Goal: Task Accomplishment & Management: Use online tool/utility

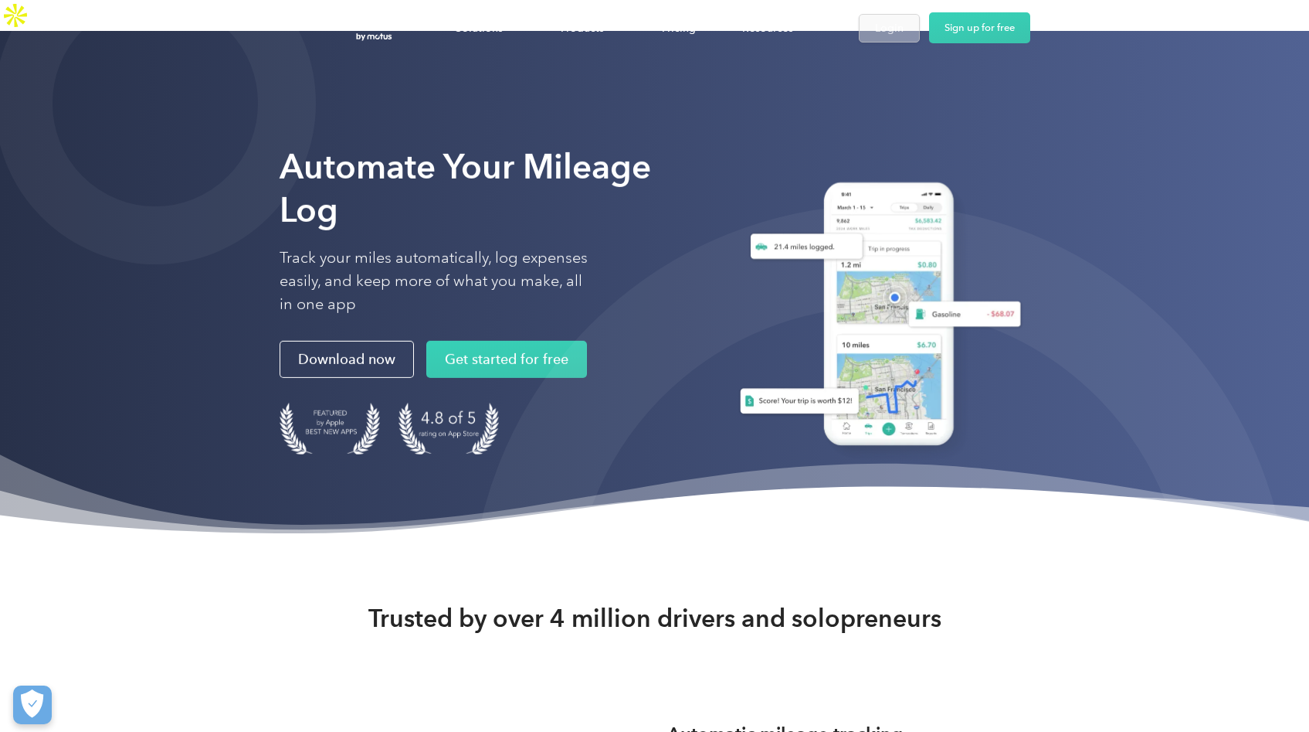
click at [894, 27] on div "Login" at bounding box center [889, 28] width 29 height 19
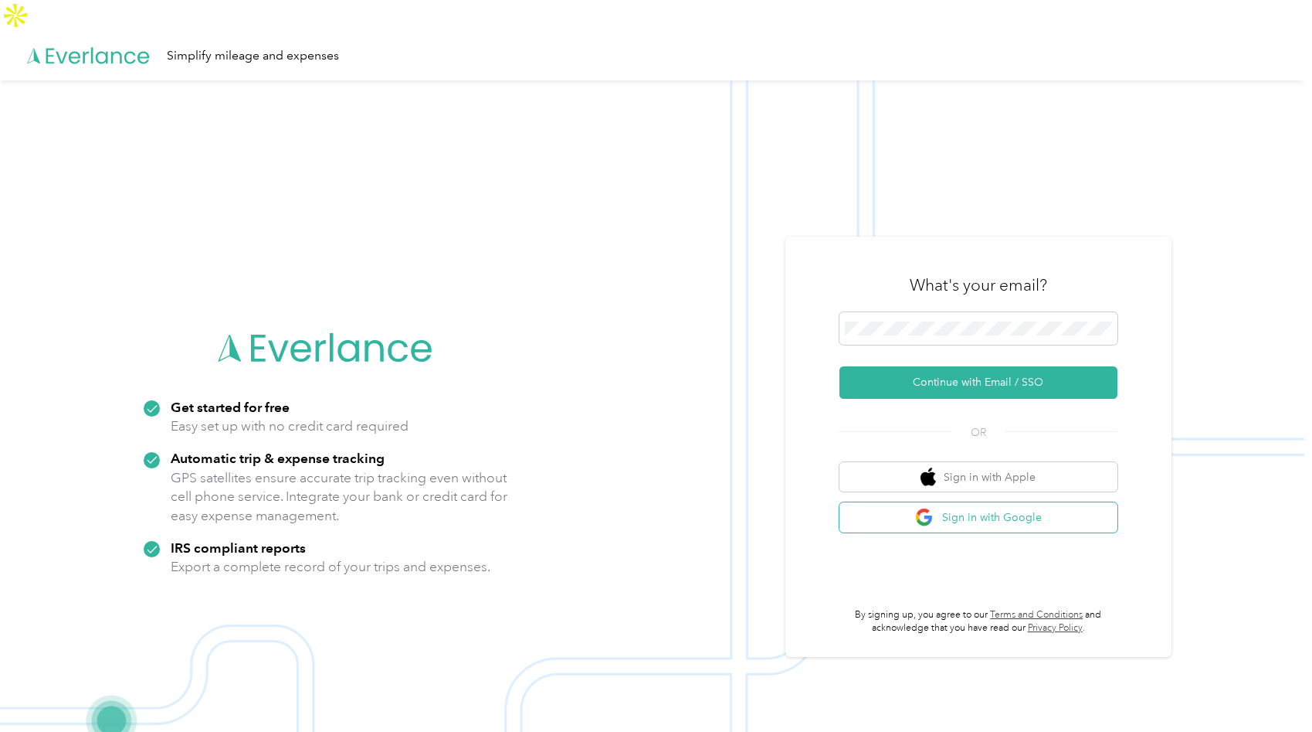
click at [976, 502] on button "Sign in with Google" at bounding box center [979, 517] width 278 height 30
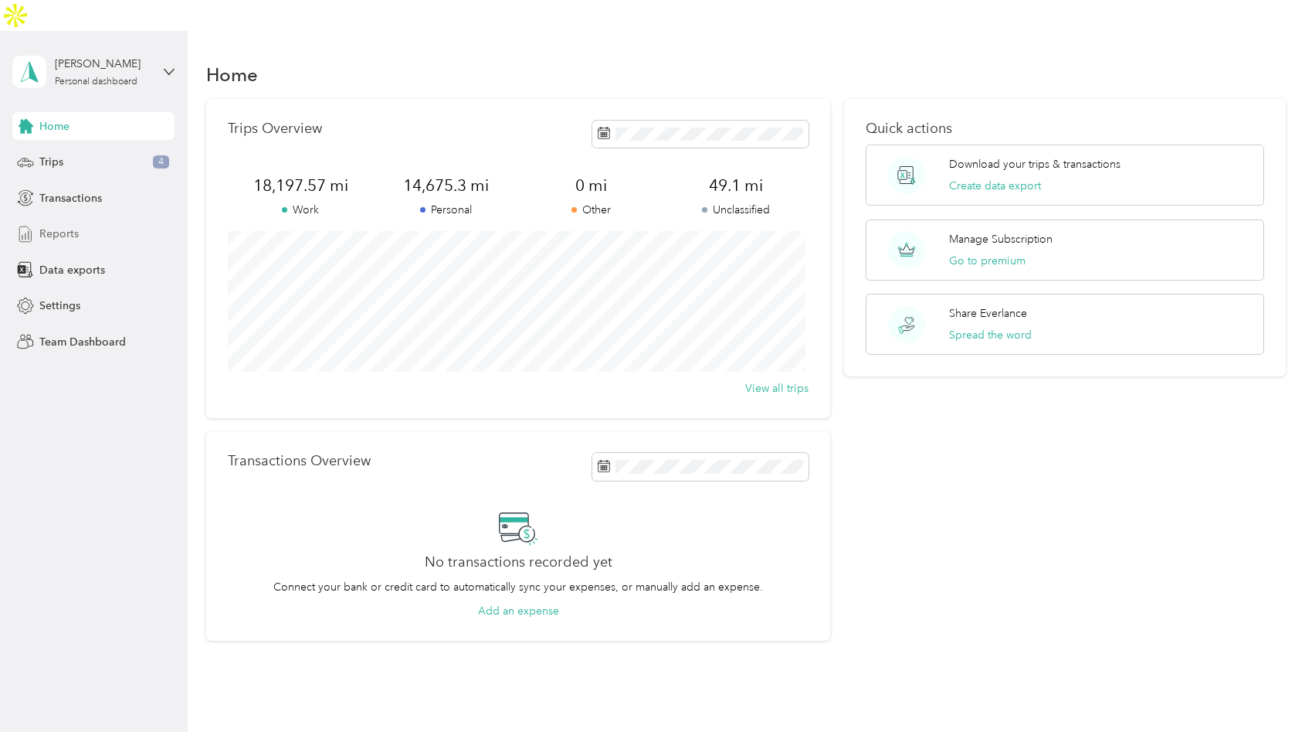
click at [63, 226] on span "Reports" at bounding box center [58, 234] width 39 height 16
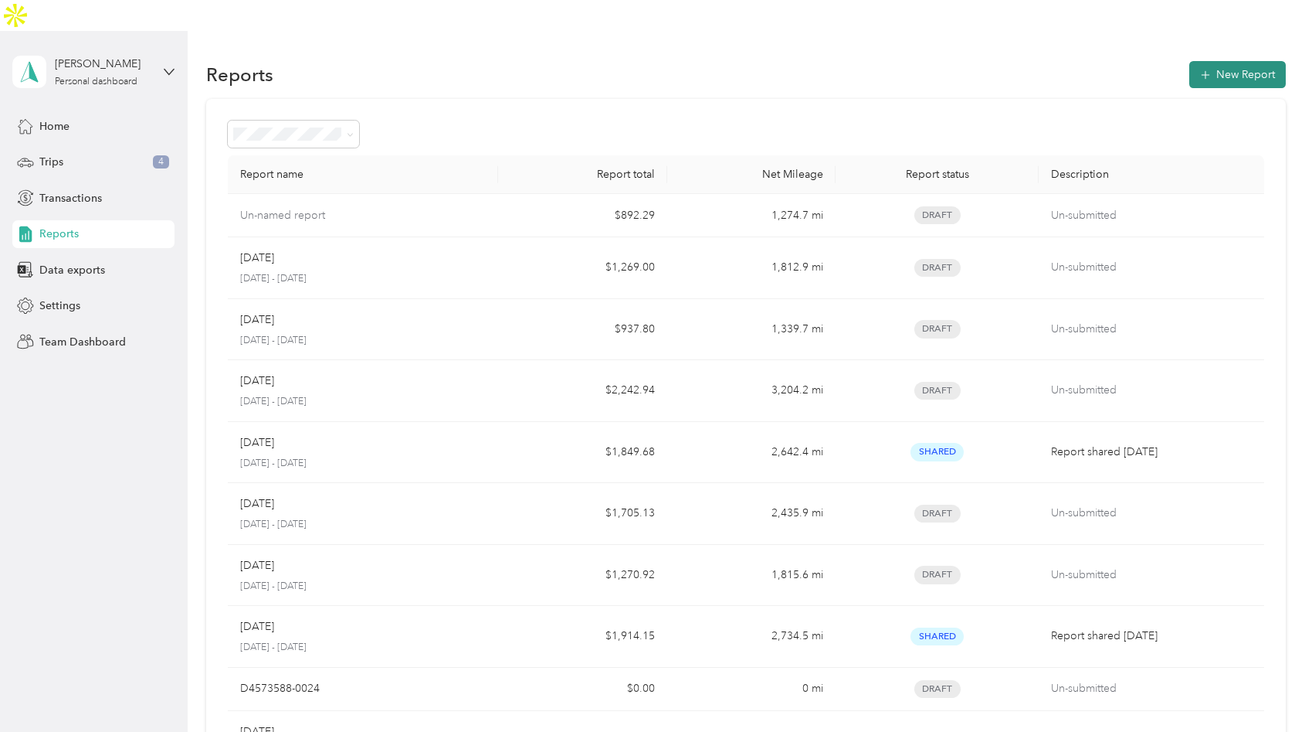
click at [1231, 61] on button "New Report" at bounding box center [1238, 74] width 97 height 27
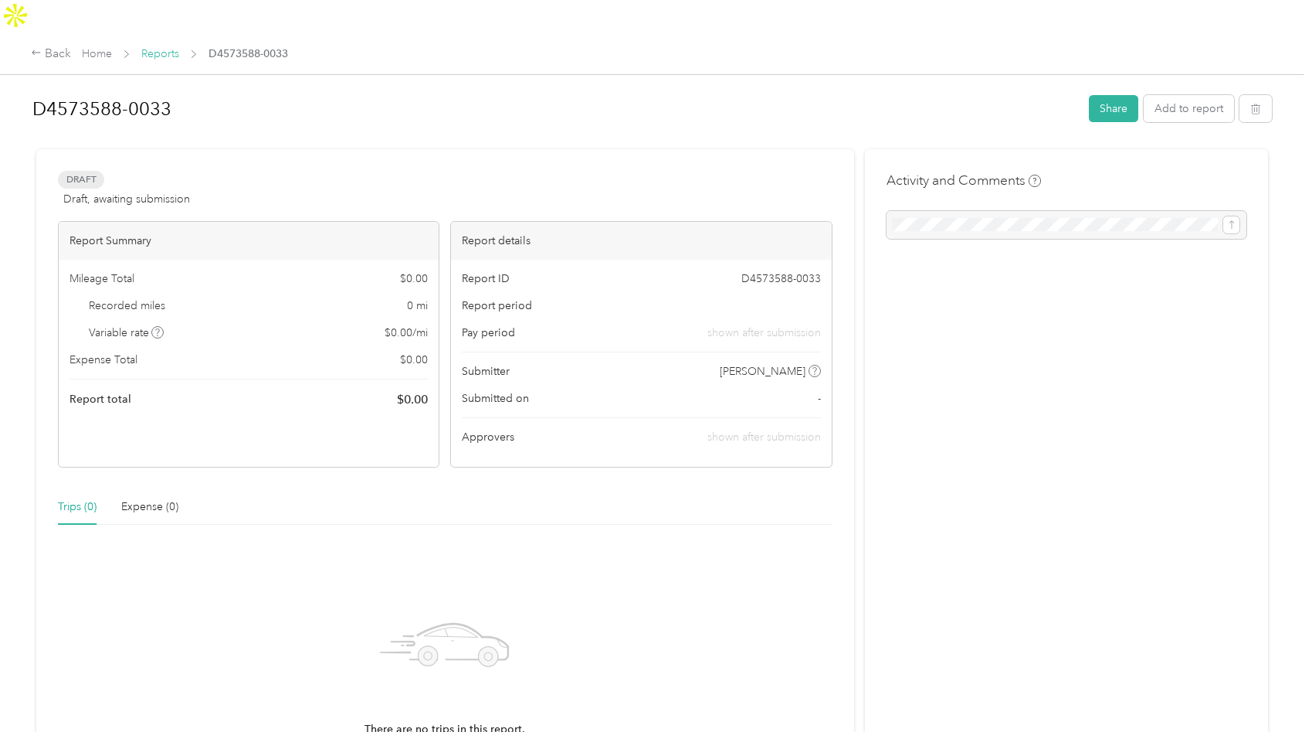
click at [167, 47] on link "Reports" at bounding box center [160, 53] width 38 height 13
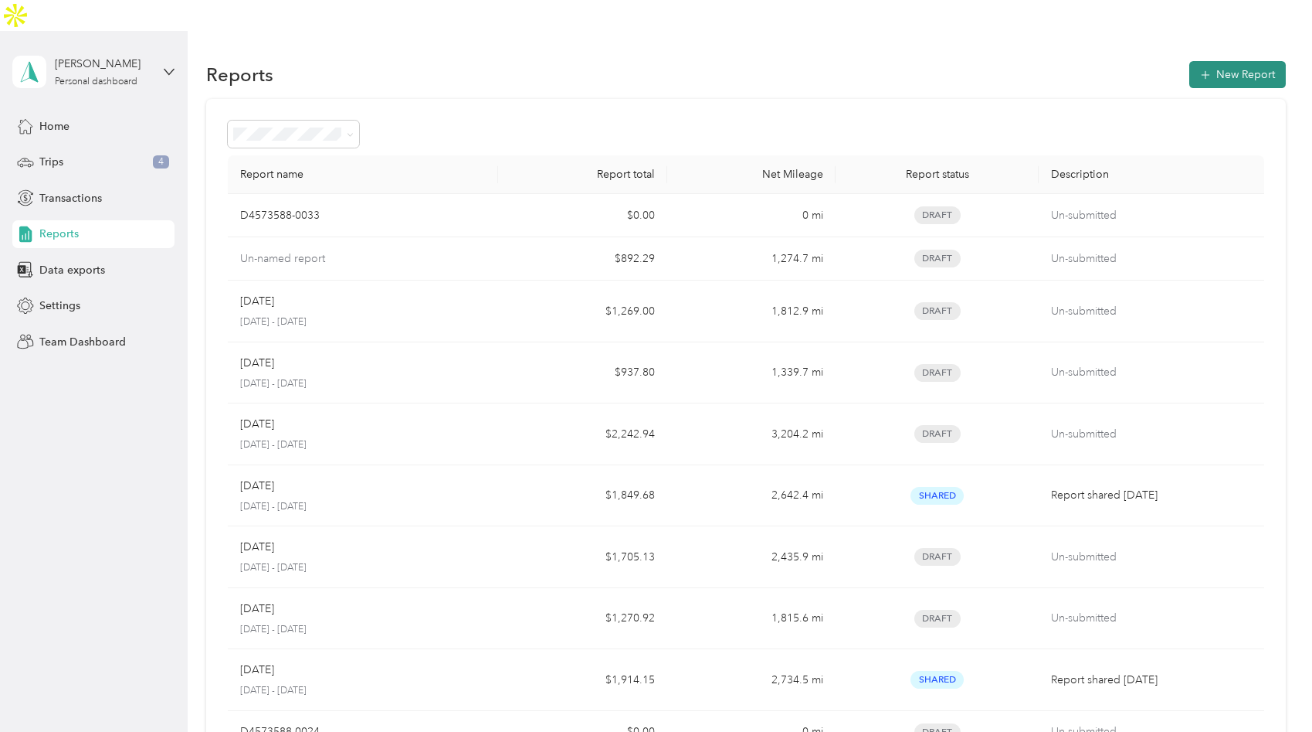
click at [1211, 61] on button "New Report" at bounding box center [1238, 74] width 97 height 27
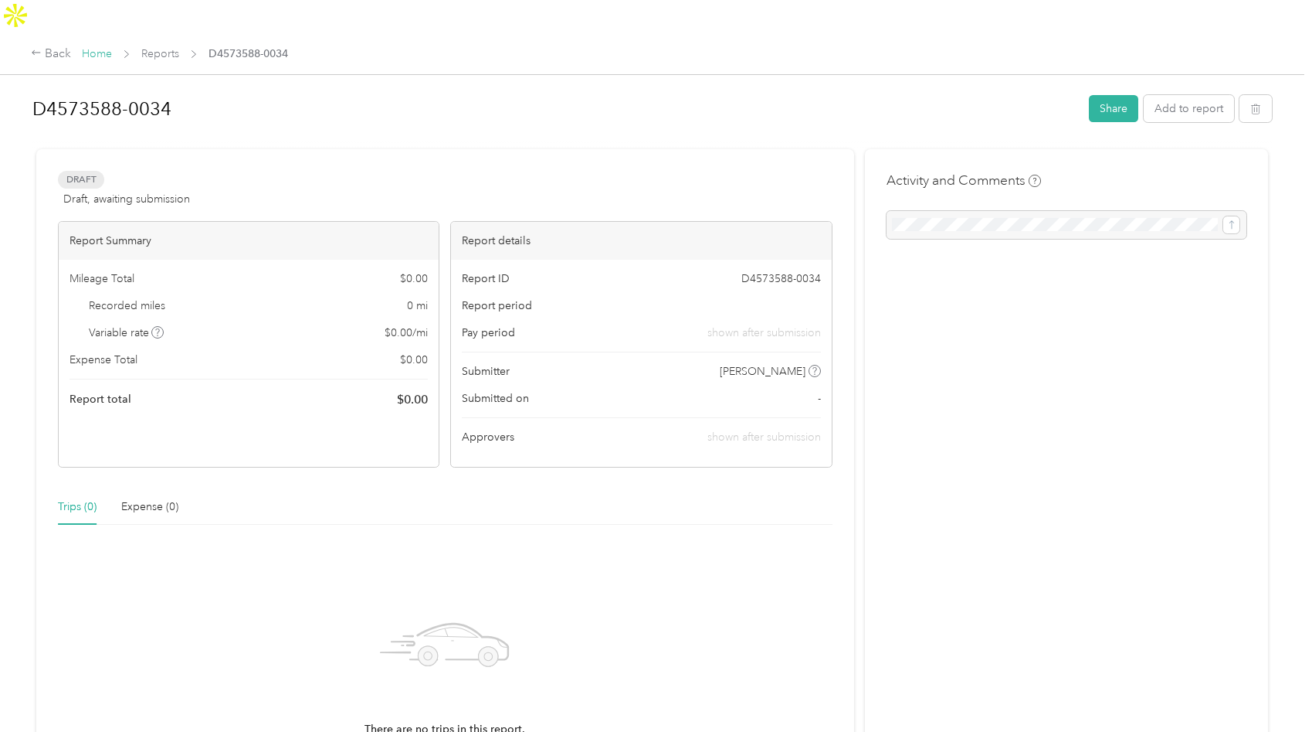
click at [94, 47] on link "Home" at bounding box center [97, 53] width 30 height 13
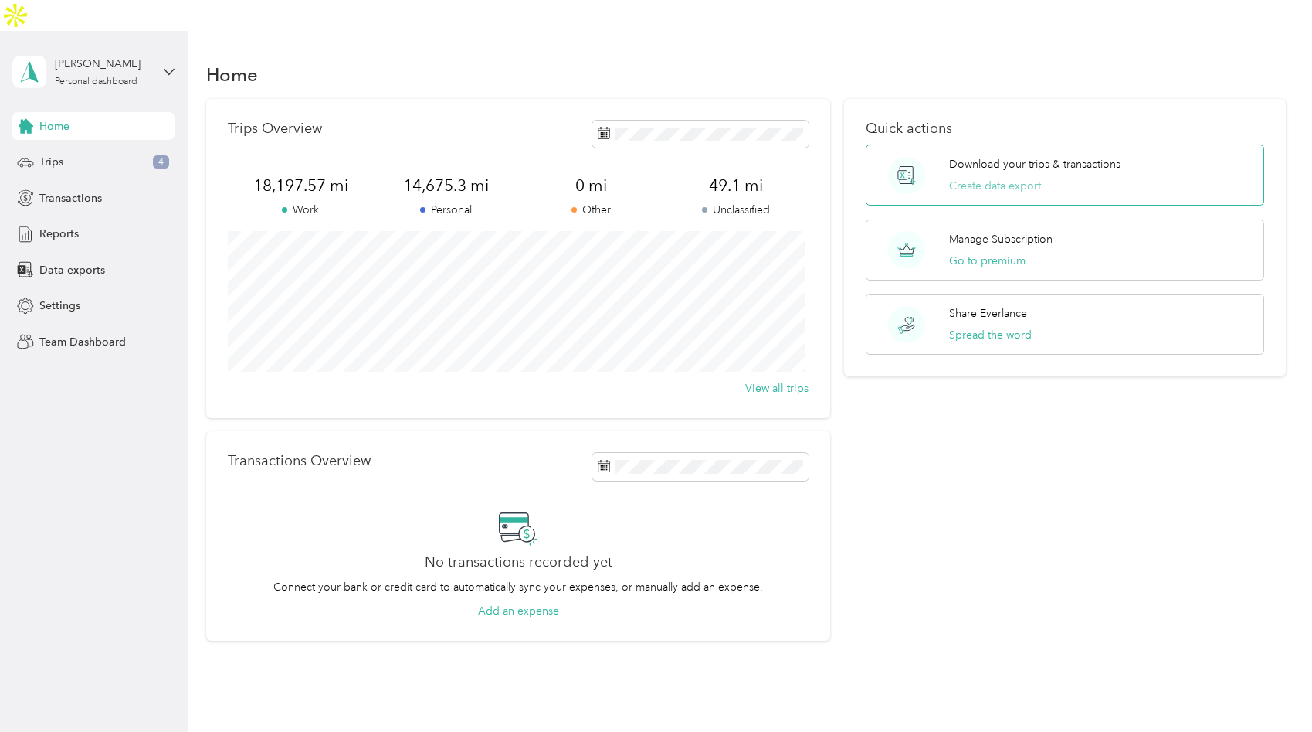
click at [984, 178] on button "Create data export" at bounding box center [995, 186] width 92 height 16
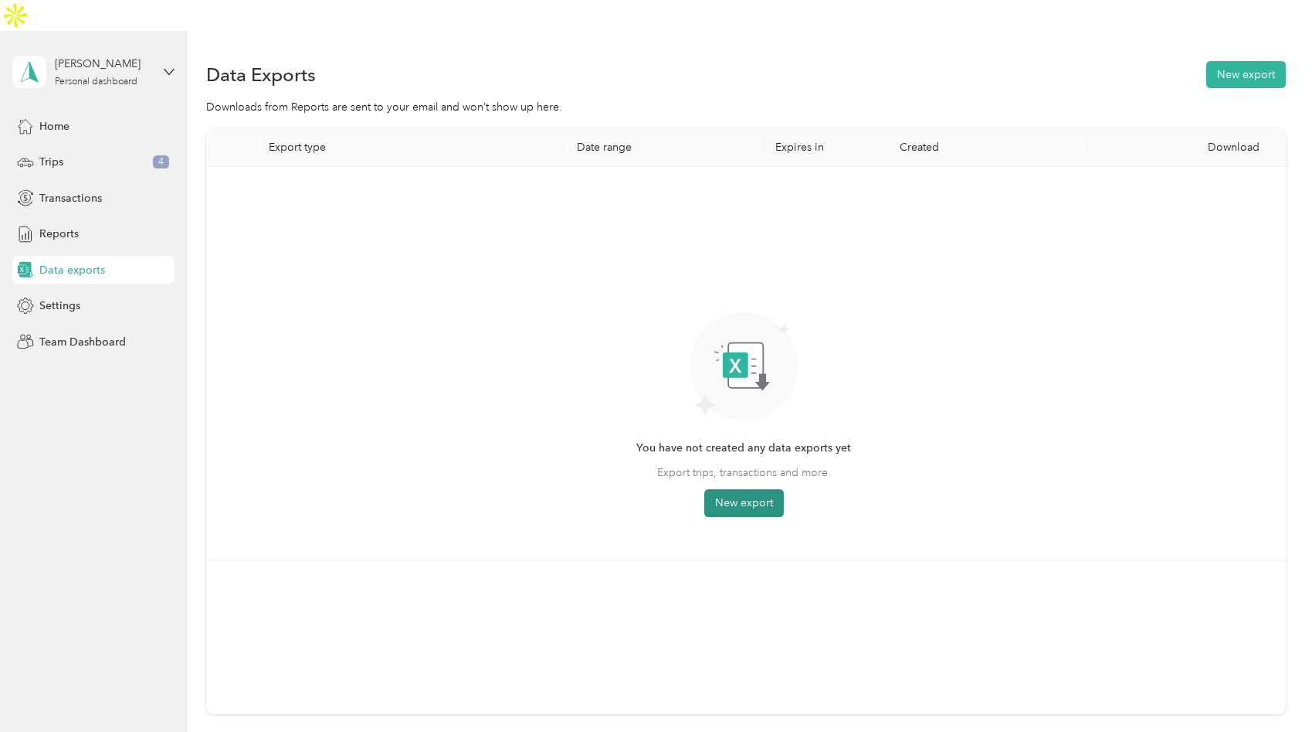
click at [738, 489] on button "New export" at bounding box center [744, 503] width 80 height 28
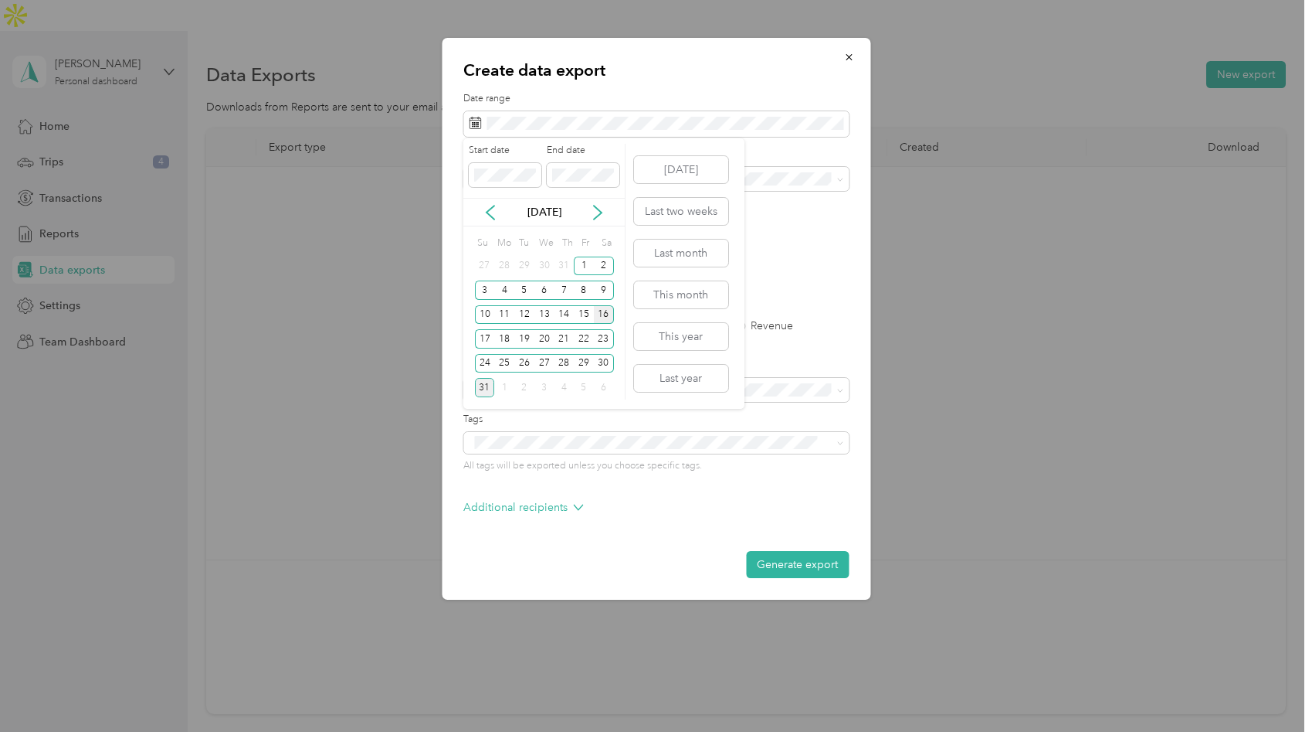
click at [603, 314] on div "16" at bounding box center [604, 314] width 20 height 19
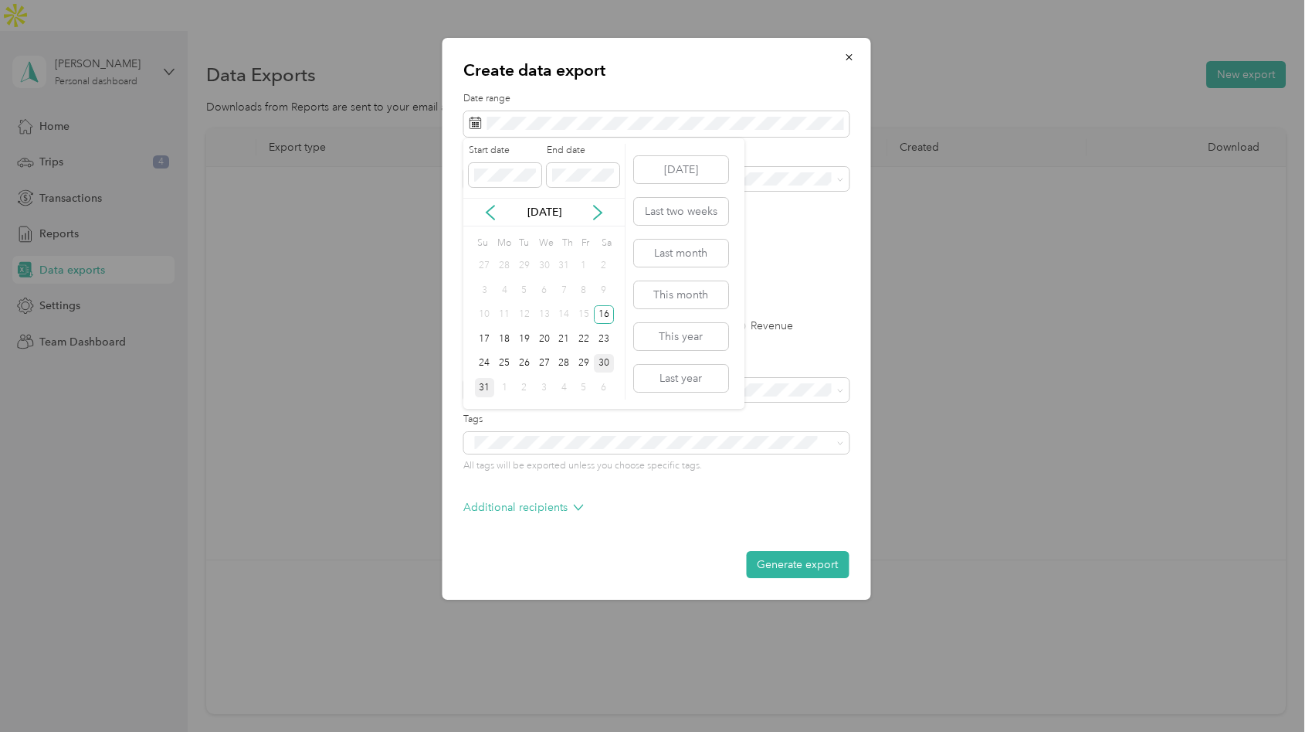
click at [605, 362] on div "30" at bounding box center [604, 363] width 20 height 19
click at [577, 268] on label "PDF" at bounding box center [593, 269] width 37 height 11
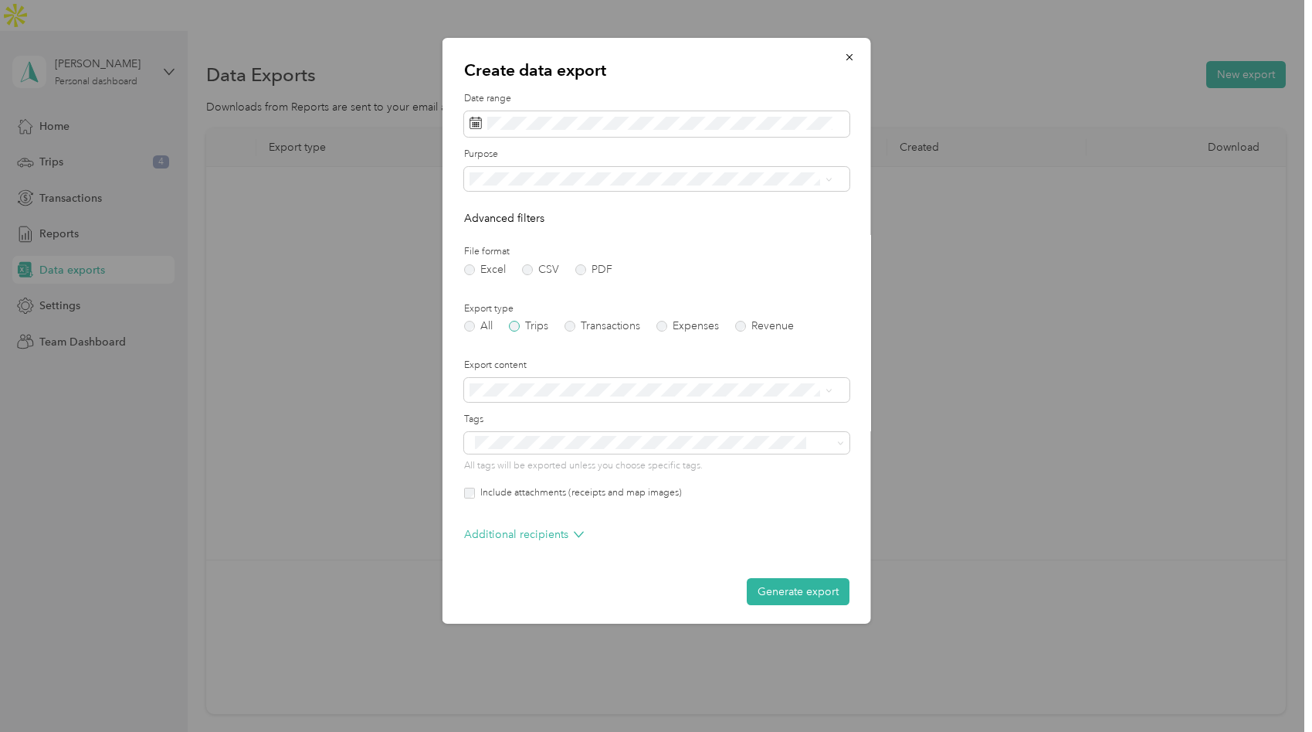
click at [515, 325] on label "Trips" at bounding box center [527, 326] width 39 height 11
click at [609, 416] on div "Summary only" at bounding box center [650, 417] width 352 height 16
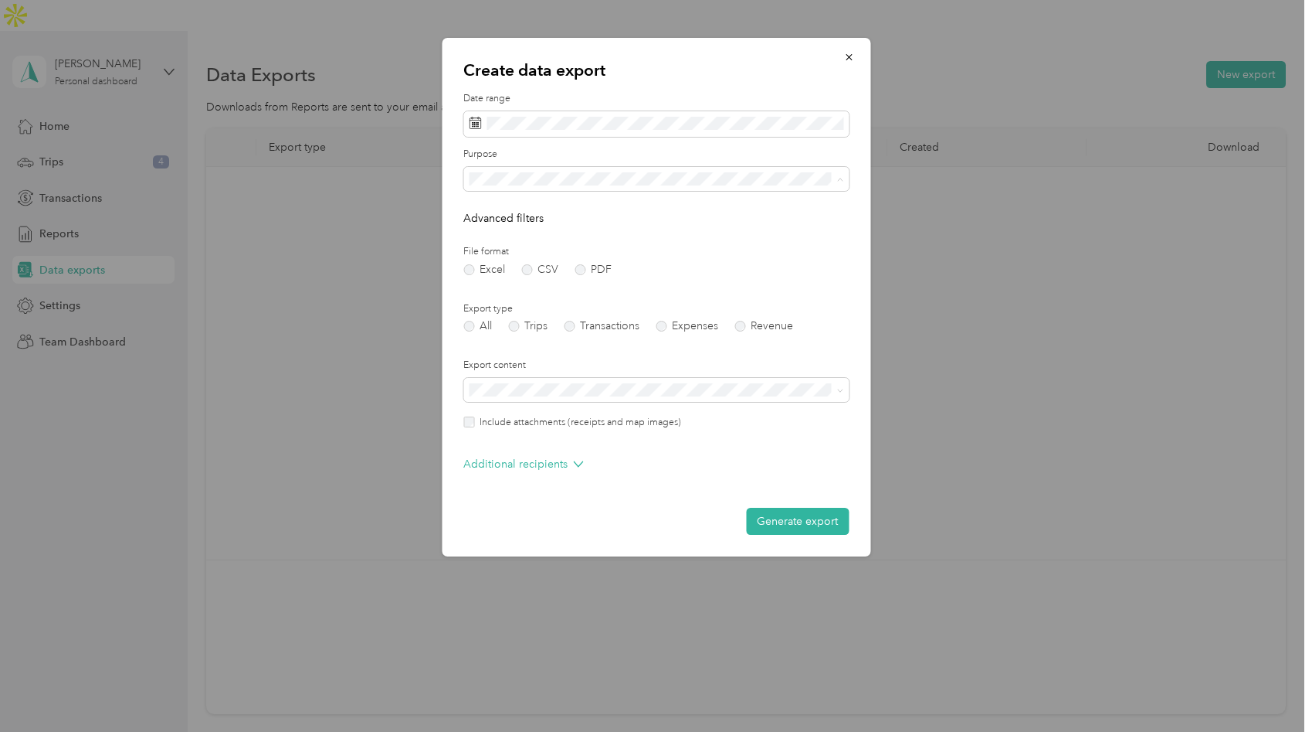
click at [501, 281] on span "Porch Windows Direct" at bounding box center [528, 286] width 109 height 13
click at [796, 521] on button "Generate export" at bounding box center [797, 521] width 103 height 27
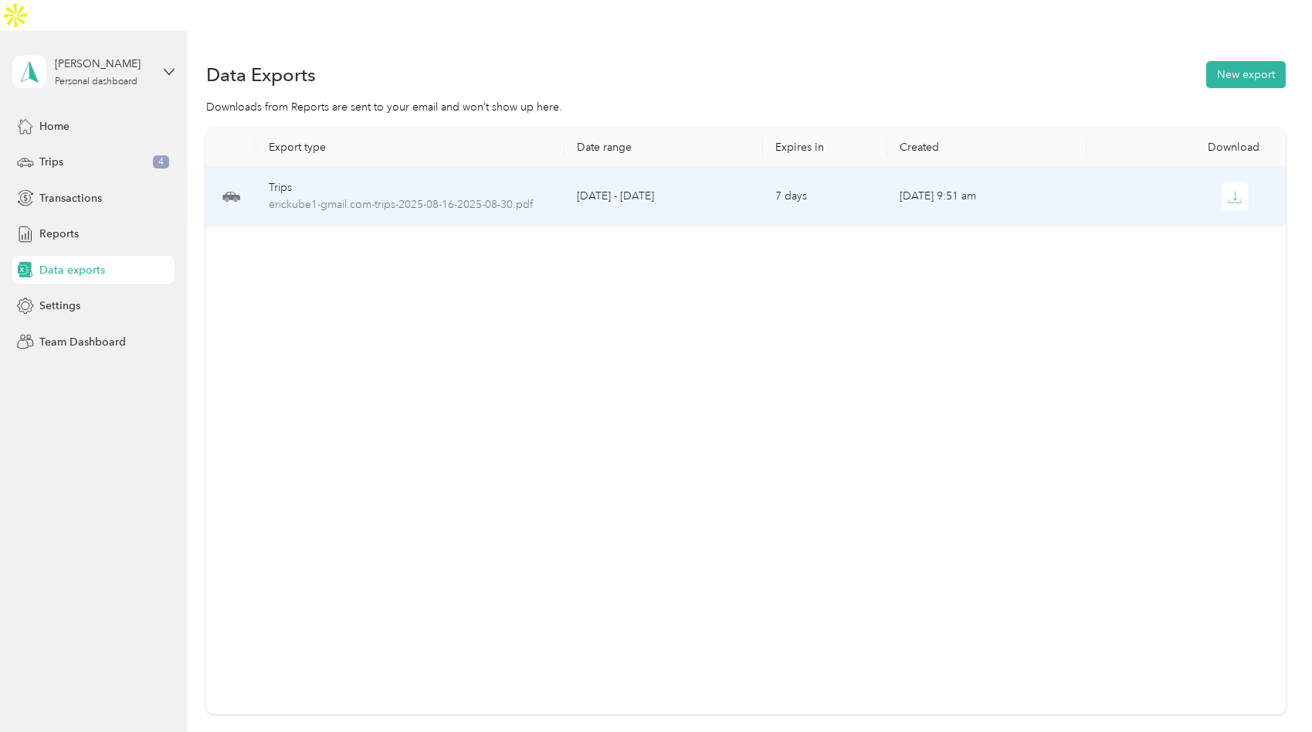
click at [454, 179] on div "Trips" at bounding box center [410, 187] width 283 height 17
click at [448, 196] on span "erickube1-gmail.com-trips-2025-08-16-2025-08-30.pdf" at bounding box center [410, 204] width 283 height 17
click at [447, 196] on span "erickube1-gmail.com-trips-2025-08-16-2025-08-30.pdf" at bounding box center [410, 204] width 283 height 17
click at [1237, 182] on button "button" at bounding box center [1236, 196] width 28 height 28
